Goal: Navigation & Orientation: Find specific page/section

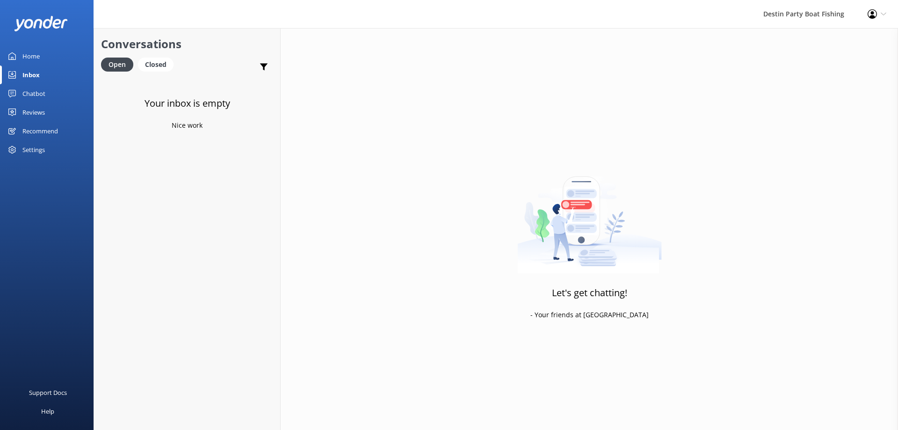
click at [35, 111] on div "Reviews" at bounding box center [33, 112] width 22 height 19
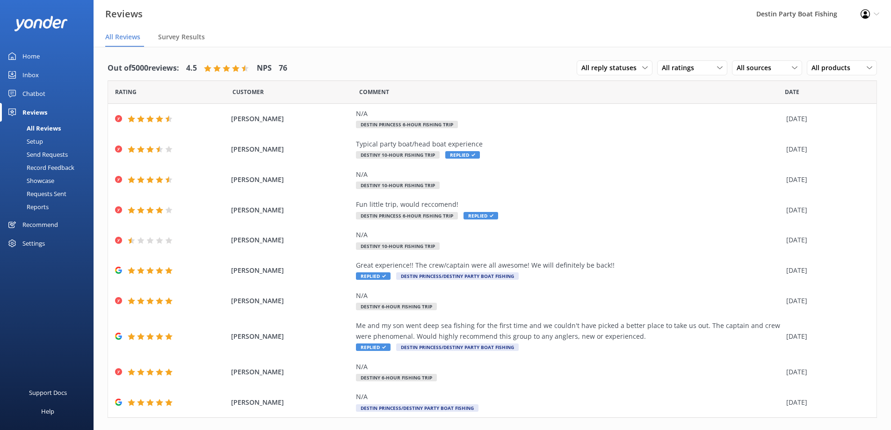
click at [30, 75] on div "Inbox" at bounding box center [30, 74] width 16 height 19
